Goal: Transaction & Acquisition: Purchase product/service

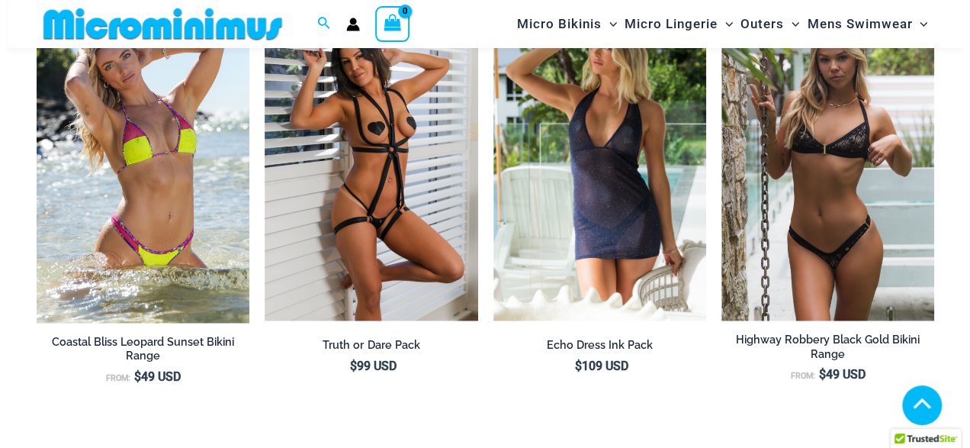
scroll to position [1668, 0]
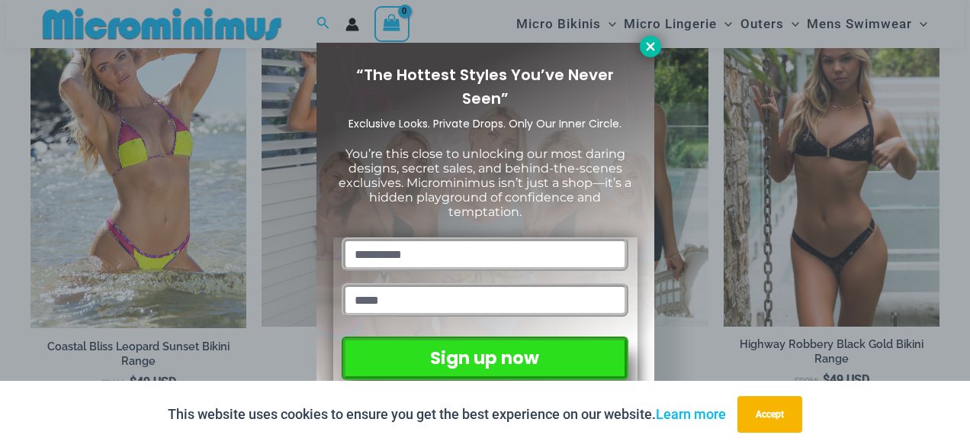
click at [644, 48] on icon at bounding box center [651, 47] width 14 height 14
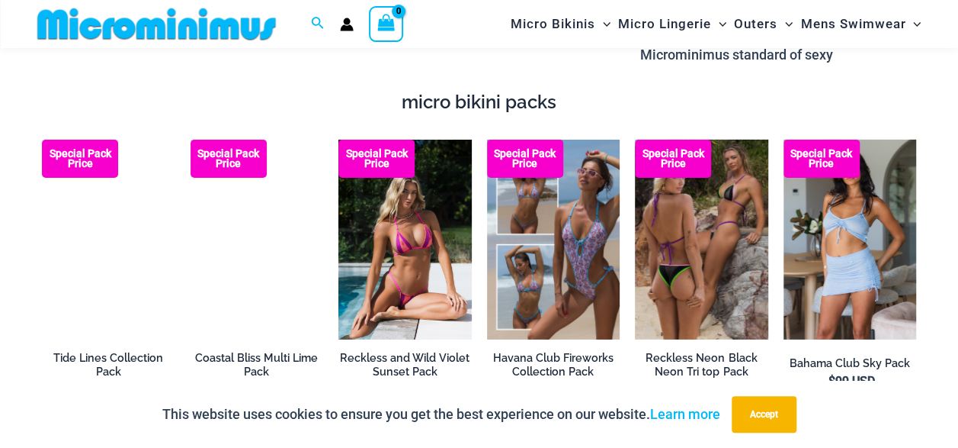
scroll to position [2426, 0]
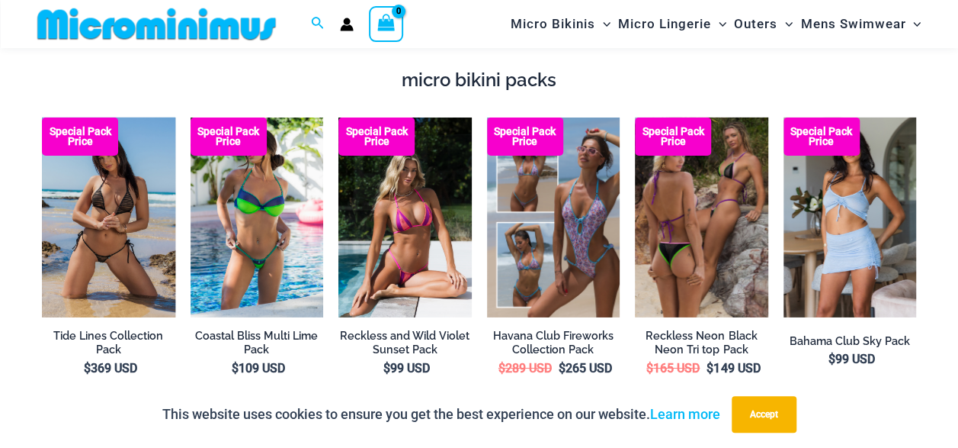
click at [116, 214] on img at bounding box center [108, 217] width 133 height 200
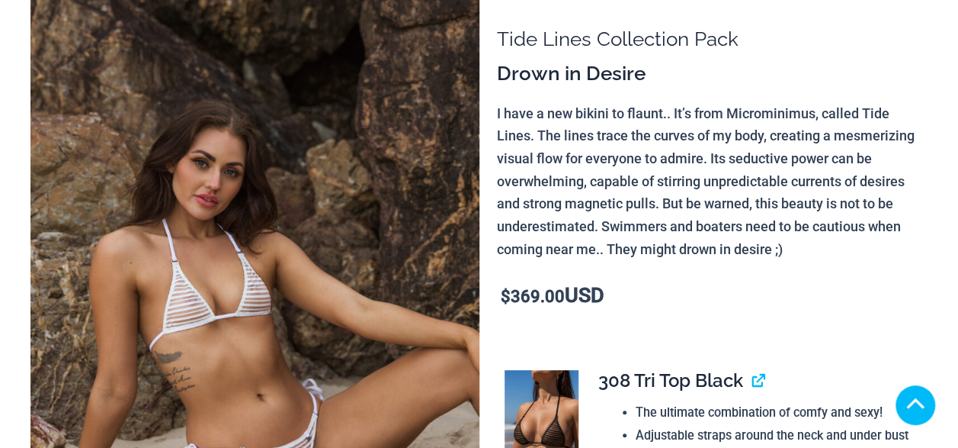
scroll to position [305, 0]
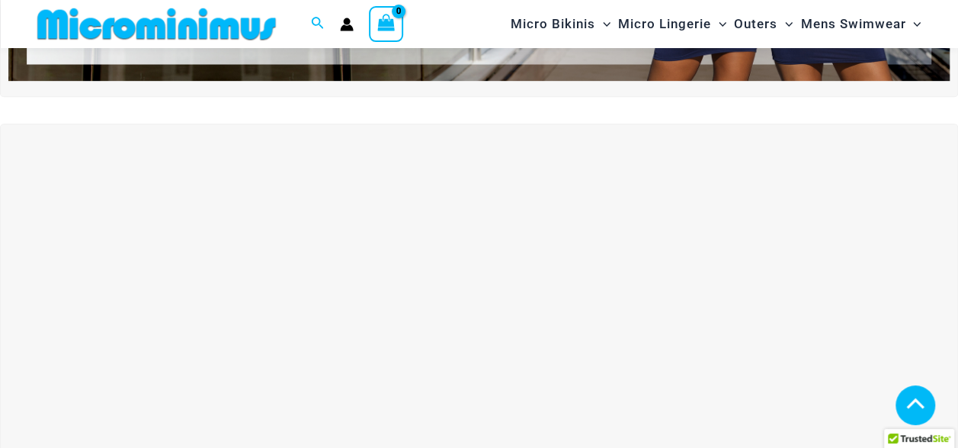
scroll to position [1130, 0]
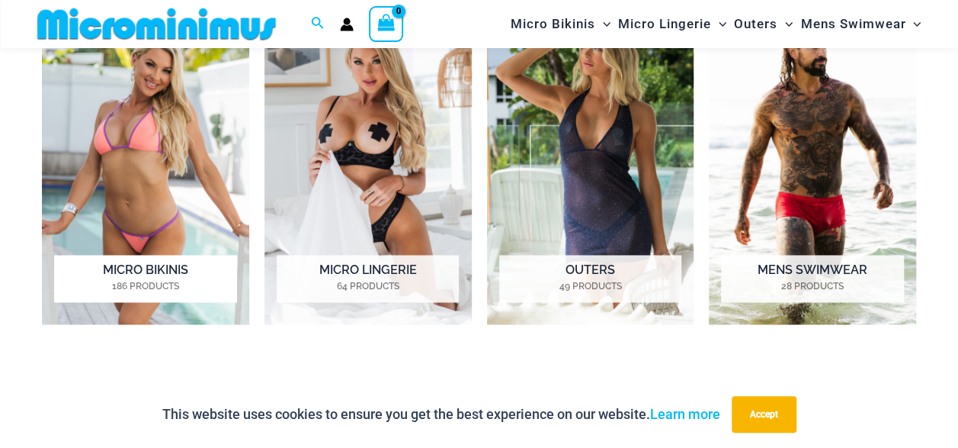
click at [131, 136] on img "Visit product category Micro Bikinis" at bounding box center [145, 163] width 207 height 322
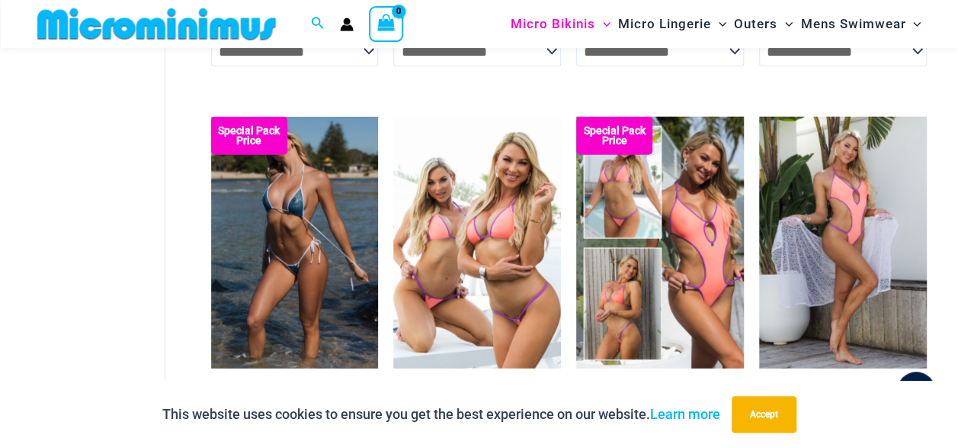
scroll to position [2198, 0]
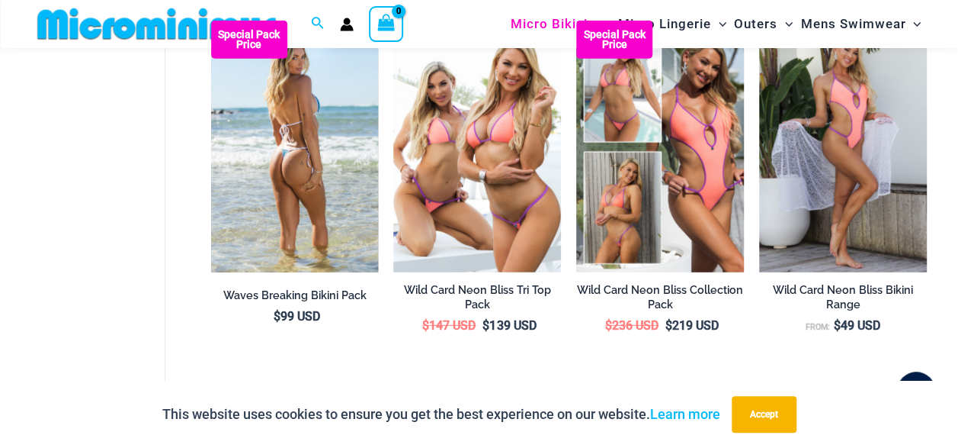
click at [291, 156] on img at bounding box center [295, 147] width 168 height 252
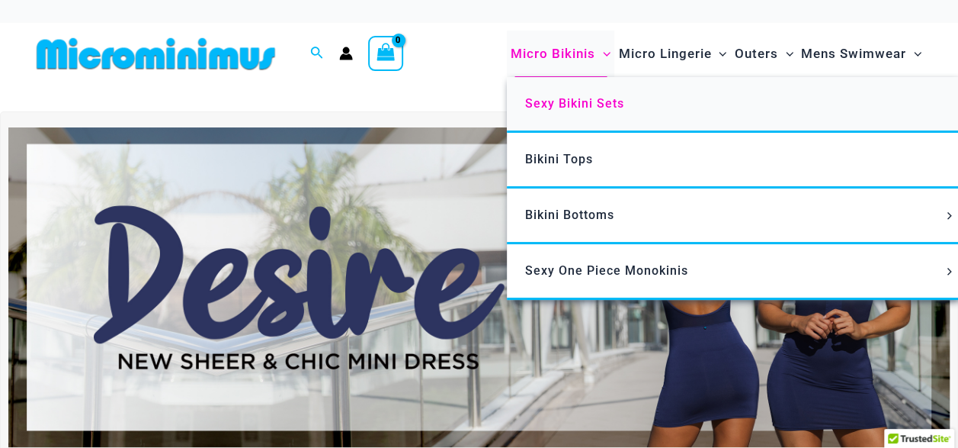
click at [558, 101] on span "Sexy Bikini Sets" at bounding box center [574, 103] width 99 height 14
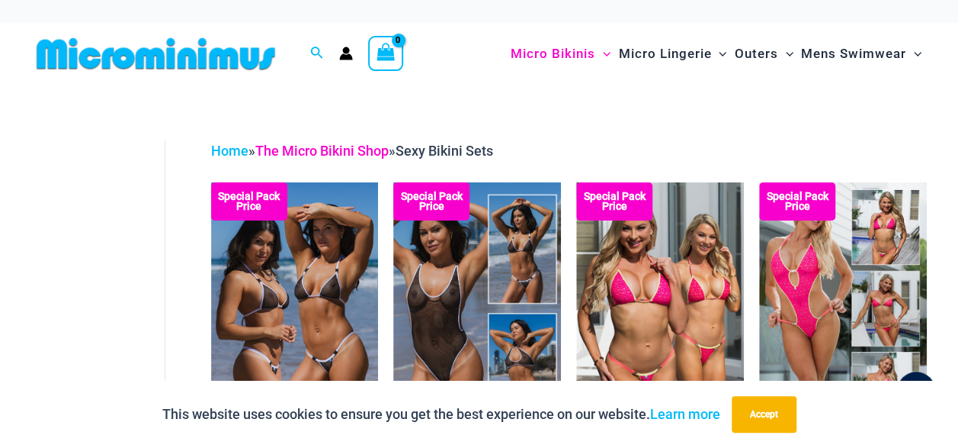
click at [306, 146] on link "The Micro Bikini Shop" at bounding box center [321, 151] width 133 height 16
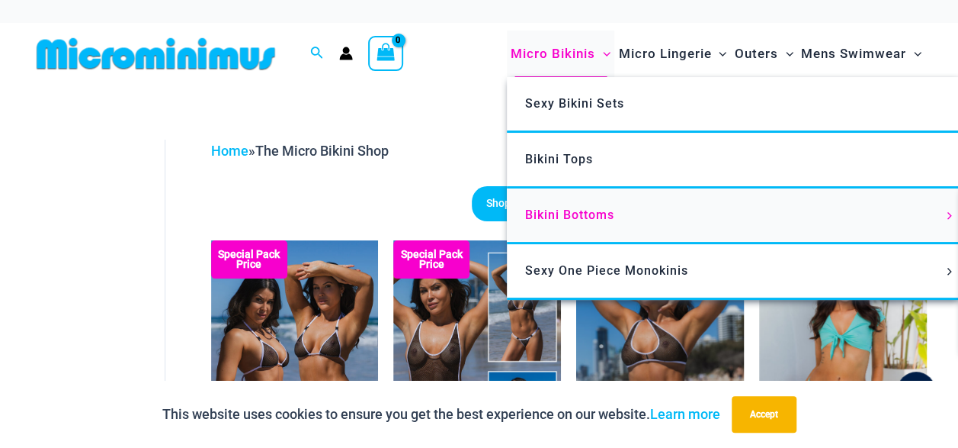
click at [541, 210] on span "Bikini Bottoms" at bounding box center [569, 214] width 89 height 14
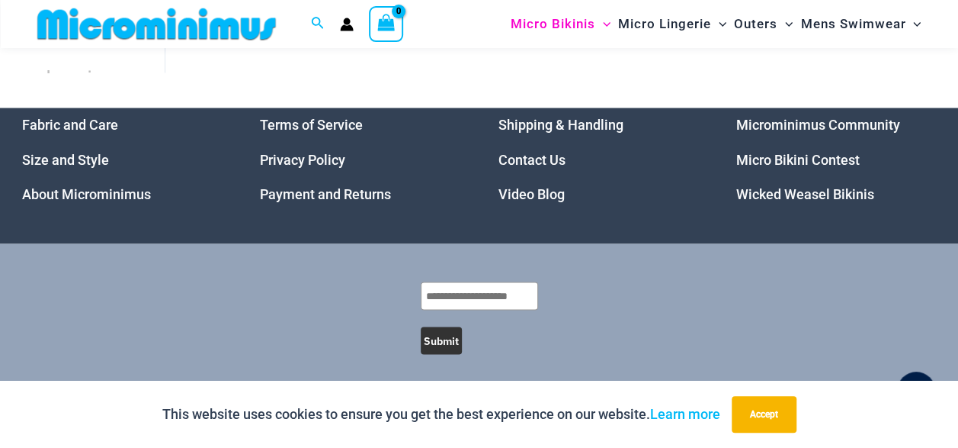
scroll to position [4028, 0]
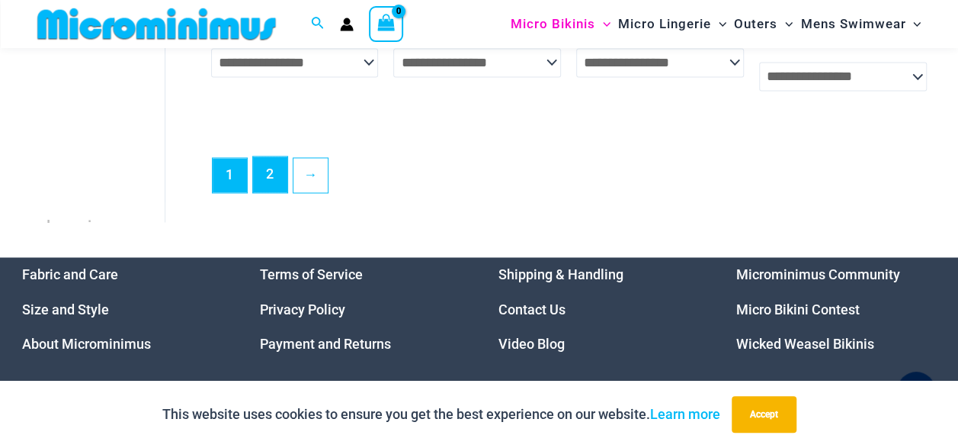
click at [267, 181] on link "2" at bounding box center [270, 174] width 34 height 36
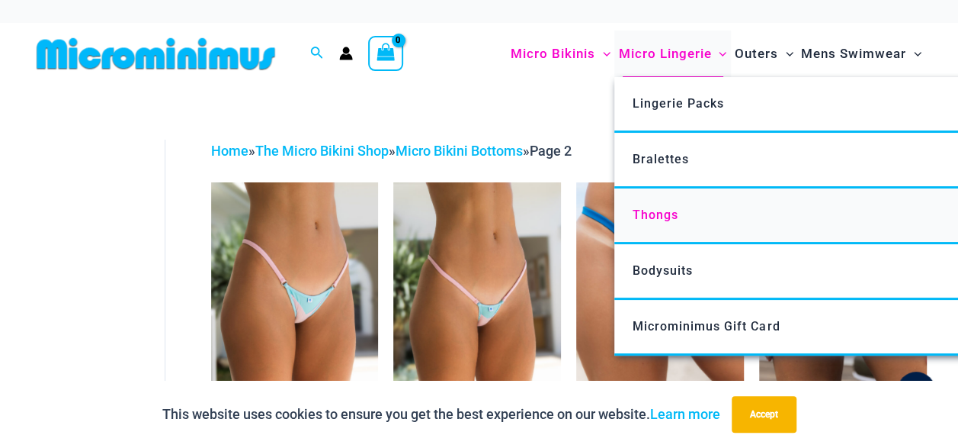
click at [669, 209] on span "Thongs" at bounding box center [656, 214] width 46 height 14
